Goal: Share content: Share content

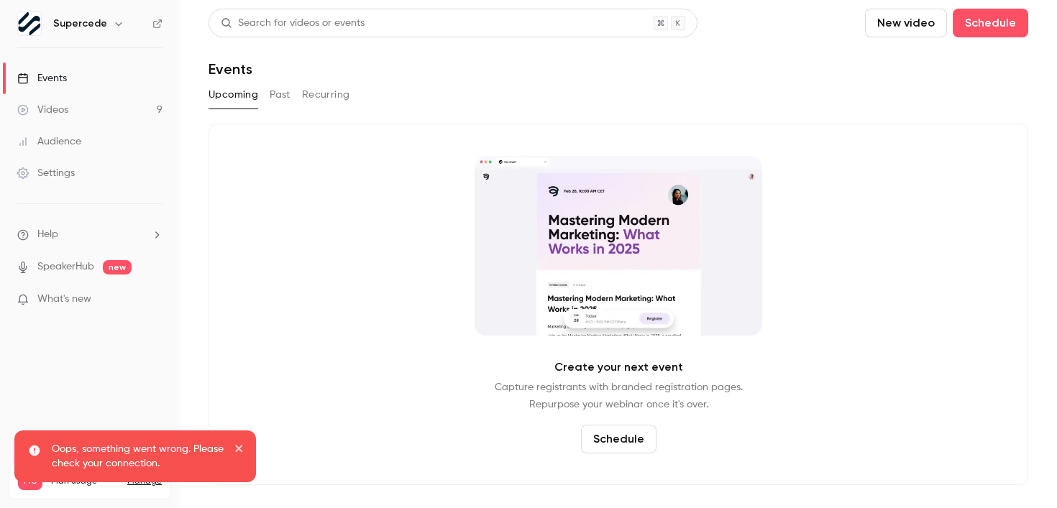
click at [280, 97] on button "Past" at bounding box center [280, 94] width 21 height 23
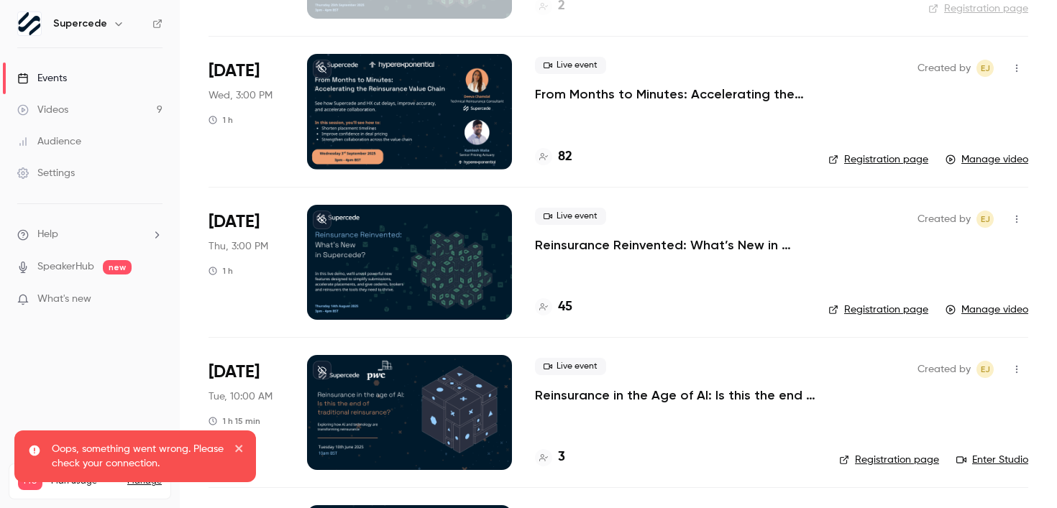
scroll to position [221, 0]
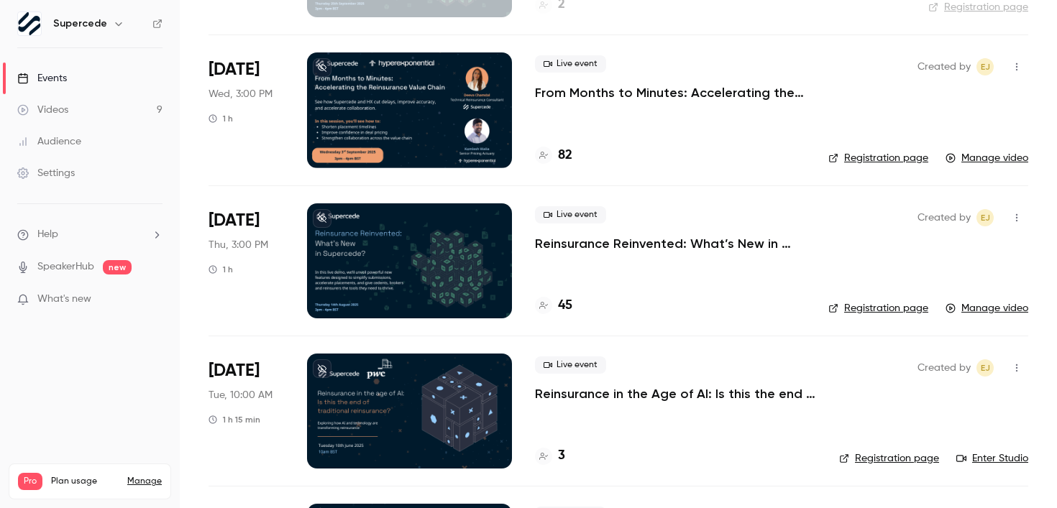
click at [580, 242] on p "Reinsurance Reinvented: What’s New in Supercede" at bounding box center [670, 243] width 270 height 17
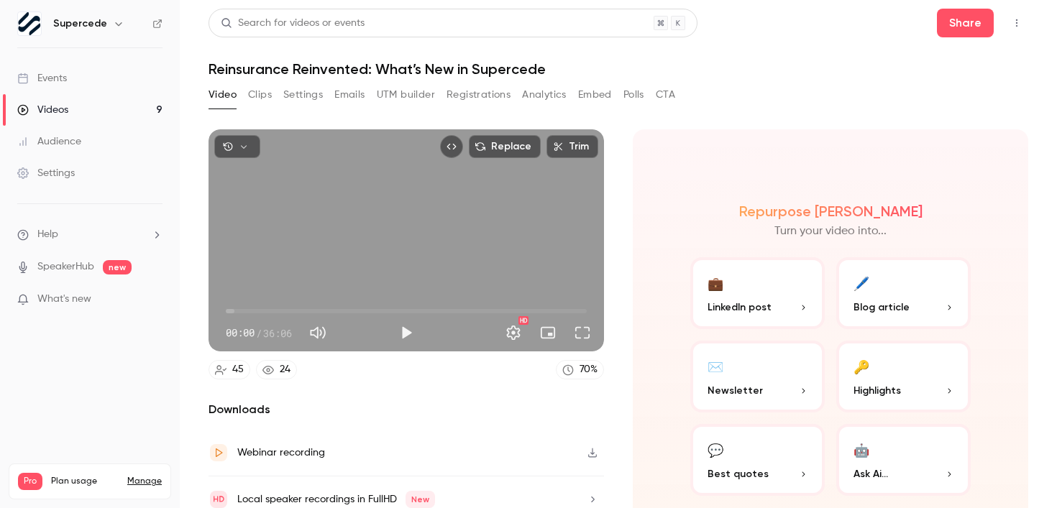
click at [1013, 24] on icon "Top Bar Actions" at bounding box center [1017, 23] width 12 height 10
click at [979, 21] on div at bounding box center [528, 254] width 1057 height 508
click at [957, 21] on button "Share" at bounding box center [965, 23] width 57 height 29
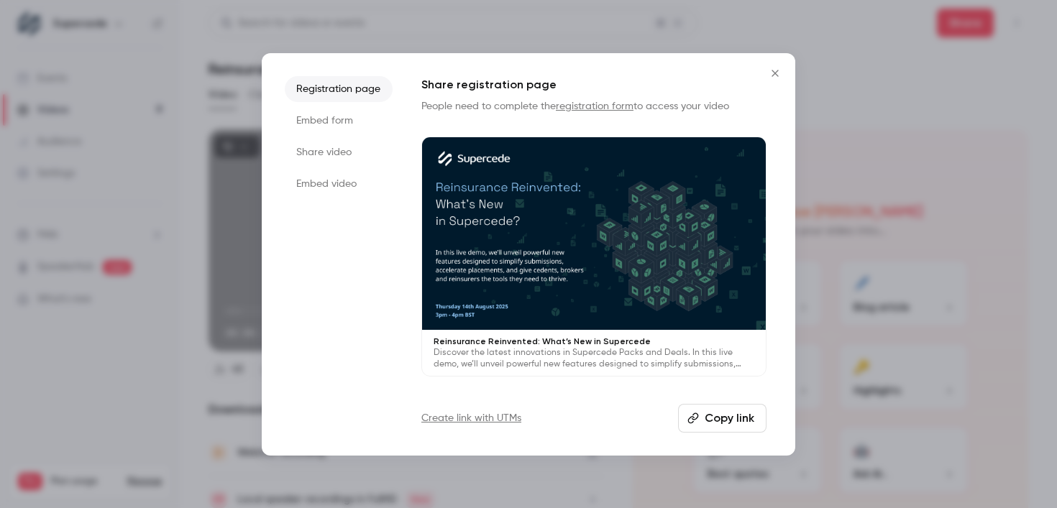
click at [321, 147] on li "Share video" at bounding box center [339, 152] width 108 height 26
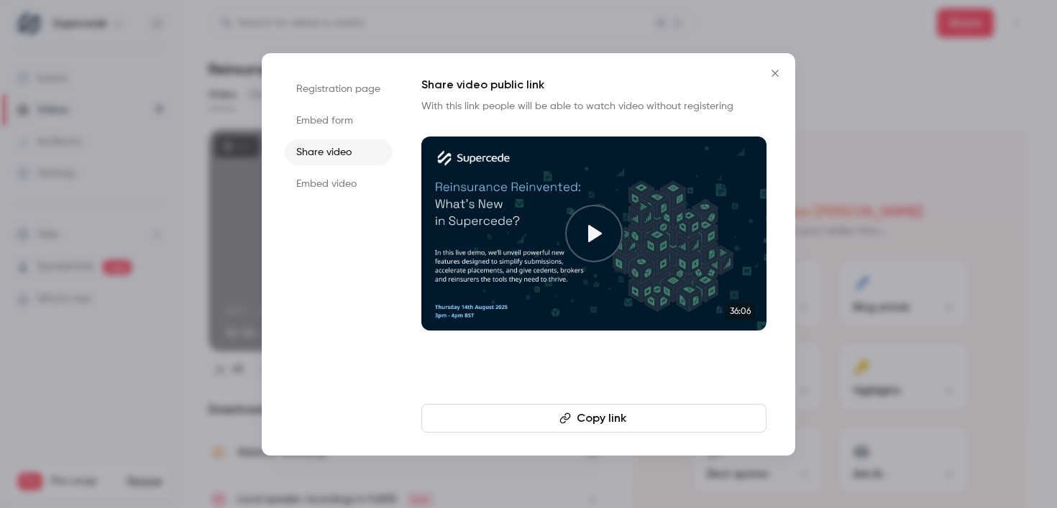
click at [604, 426] on button "Copy link" at bounding box center [593, 418] width 345 height 29
click at [406, 480] on div at bounding box center [528, 254] width 1057 height 508
